Goal: Task Accomplishment & Management: Manage account settings

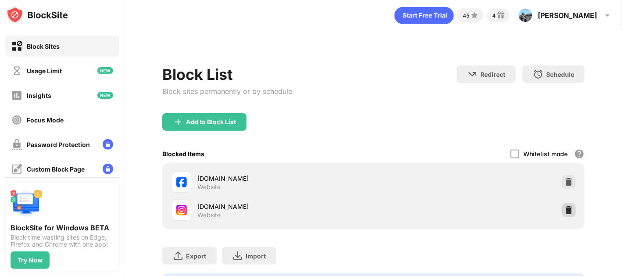
click at [564, 211] on img at bounding box center [568, 210] width 9 height 9
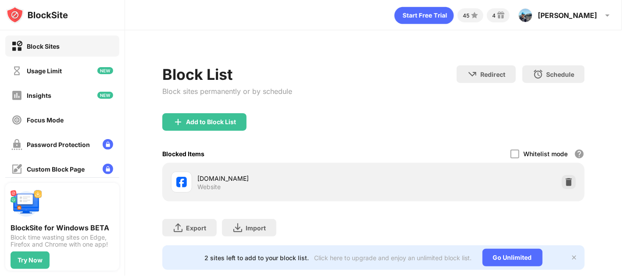
click at [564, 183] on img at bounding box center [568, 182] width 9 height 9
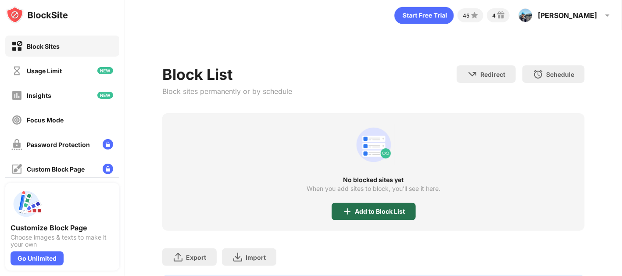
click at [390, 214] on div "Add to Block List" at bounding box center [380, 211] width 50 height 7
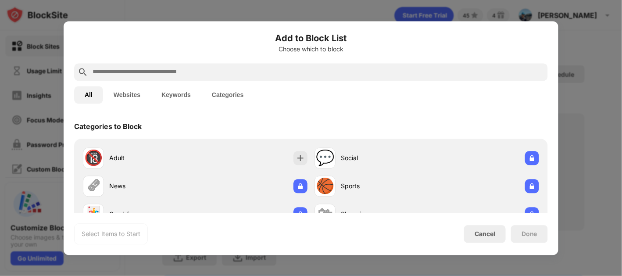
click at [167, 73] on input "text" at bounding box center [318, 72] width 453 height 11
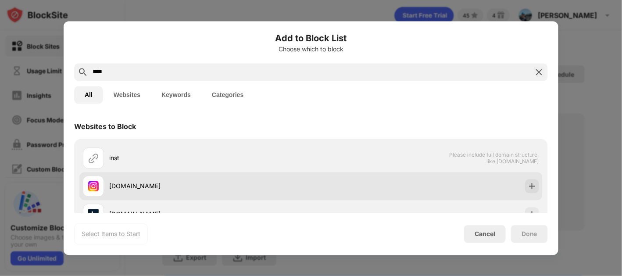
type input "****"
click at [127, 185] on div "[DOMAIN_NAME]" at bounding box center [210, 186] width 202 height 9
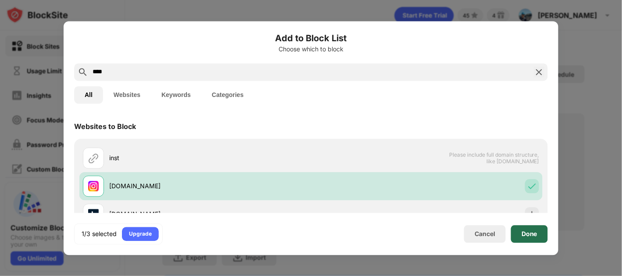
click at [521, 230] on div "Done" at bounding box center [529, 234] width 37 height 18
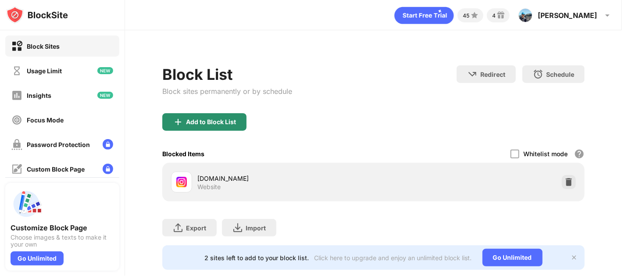
click at [224, 122] on div "Add to Block List" at bounding box center [211, 121] width 50 height 7
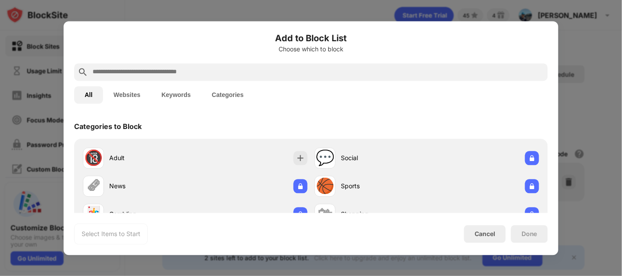
click at [175, 72] on input "text" at bounding box center [318, 72] width 453 height 11
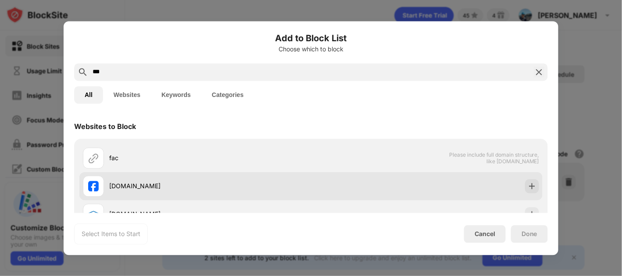
type input "***"
click at [136, 191] on div "[DOMAIN_NAME]" at bounding box center [197, 185] width 228 height 21
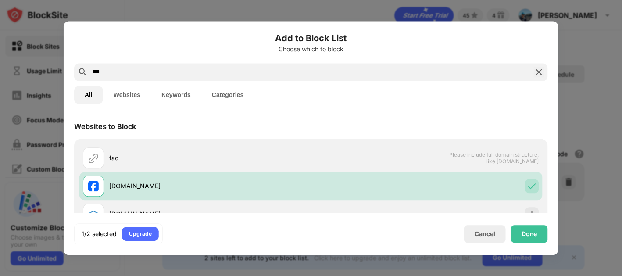
click at [526, 230] on div "Done" at bounding box center [529, 233] width 16 height 7
